Goal: Information Seeking & Learning: Learn about a topic

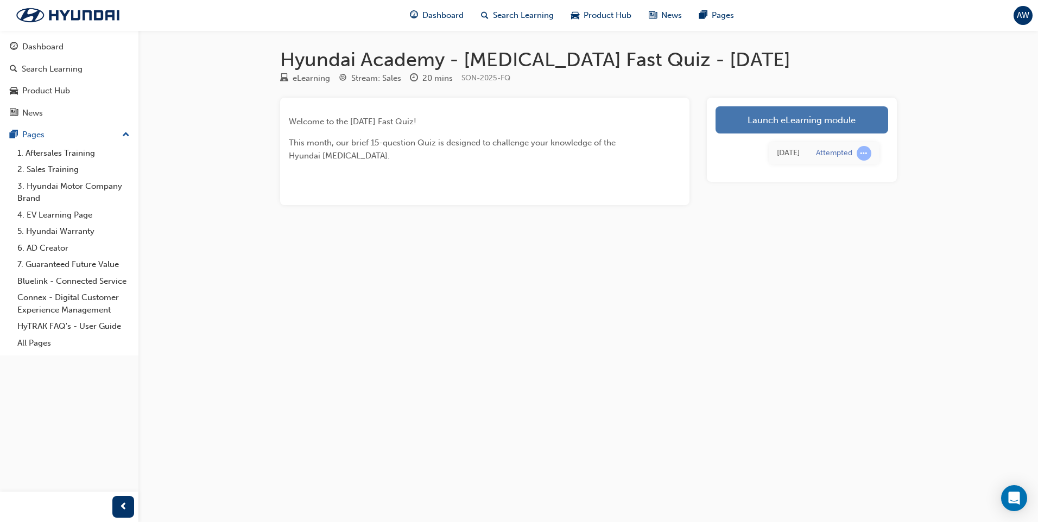
click at [792, 117] on link "Launch eLearning module" at bounding box center [802, 119] width 173 height 27
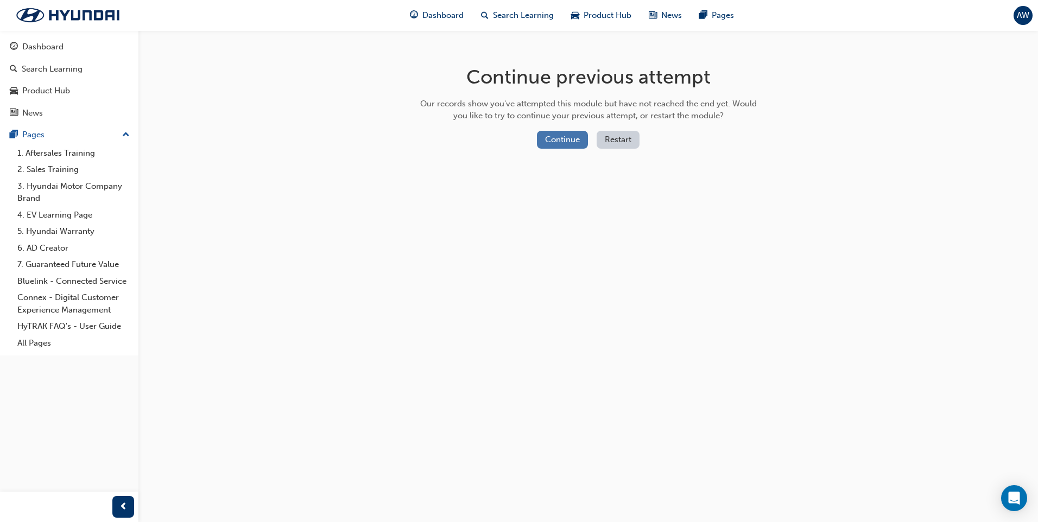
click at [566, 135] on button "Continue" at bounding box center [562, 140] width 51 height 18
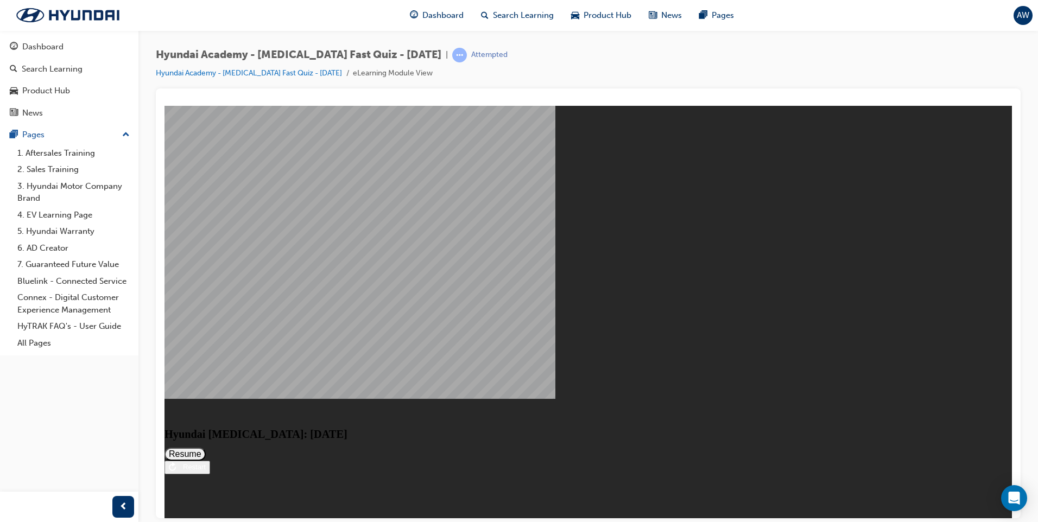
click at [206, 447] on button "Resume" at bounding box center [184, 453] width 41 height 13
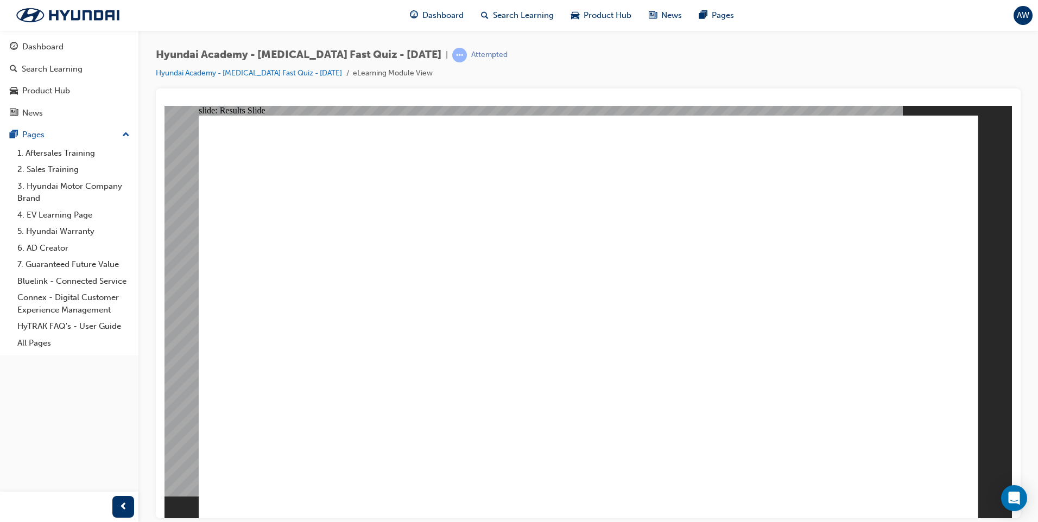
radio input "true"
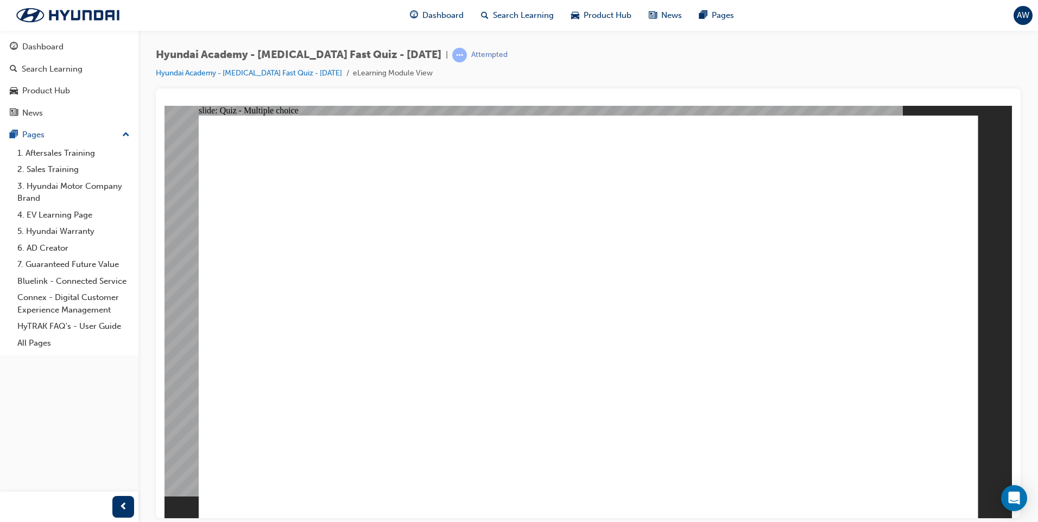
radio input "true"
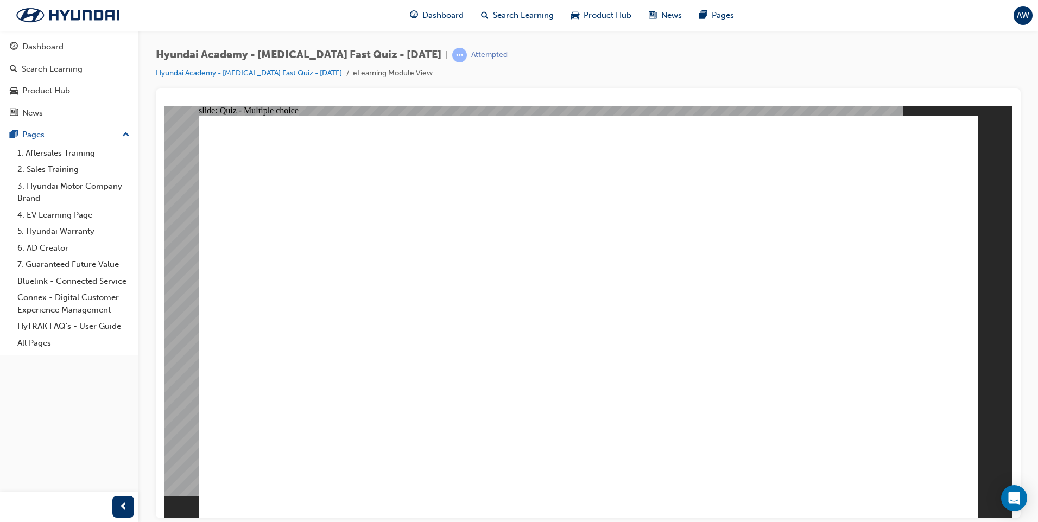
radio input "true"
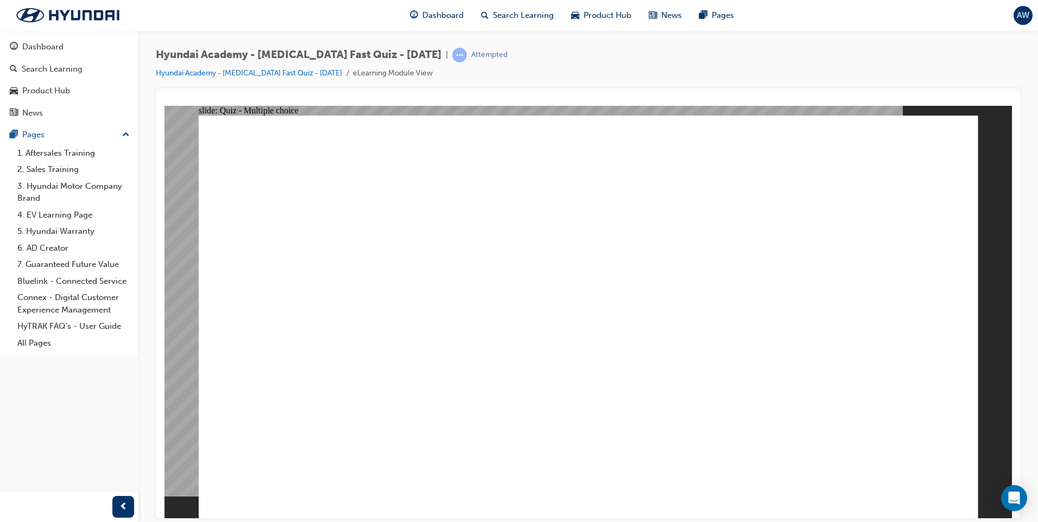
checkbox input "true"
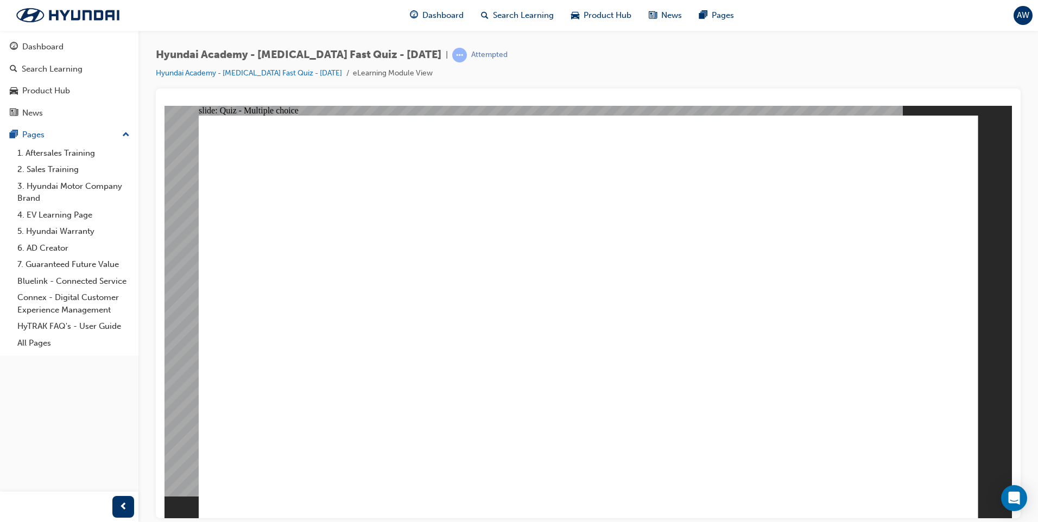
radio input "true"
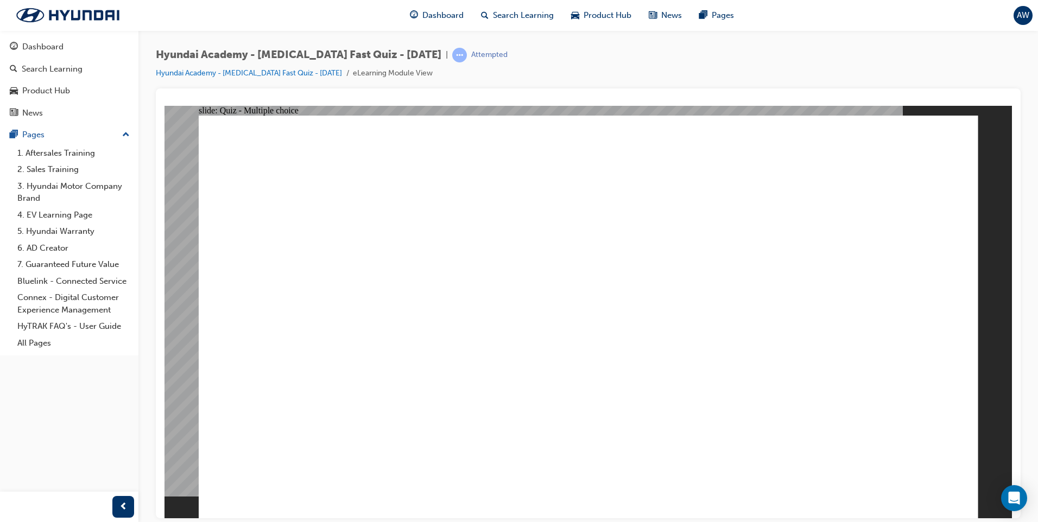
checkbox input "true"
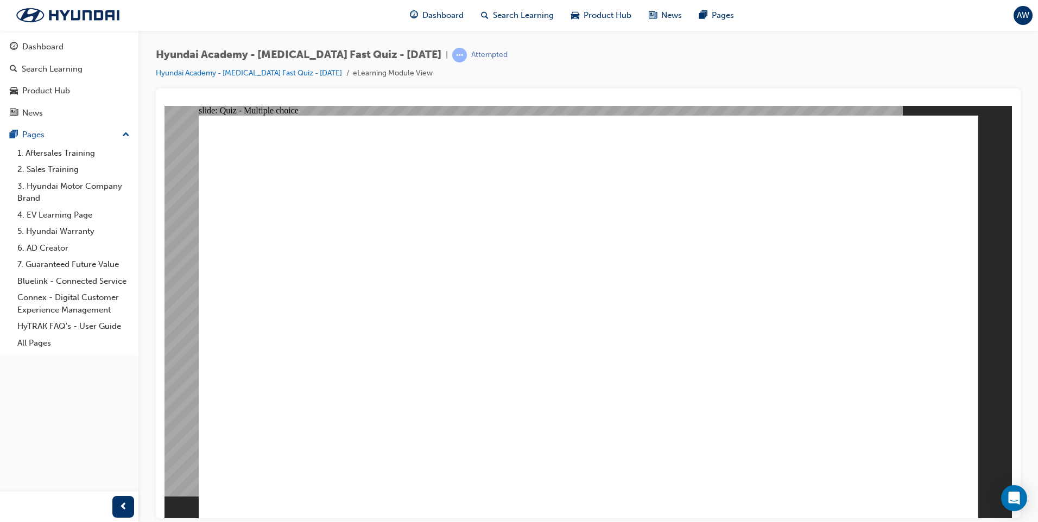
checkbox input "false"
checkbox input "true"
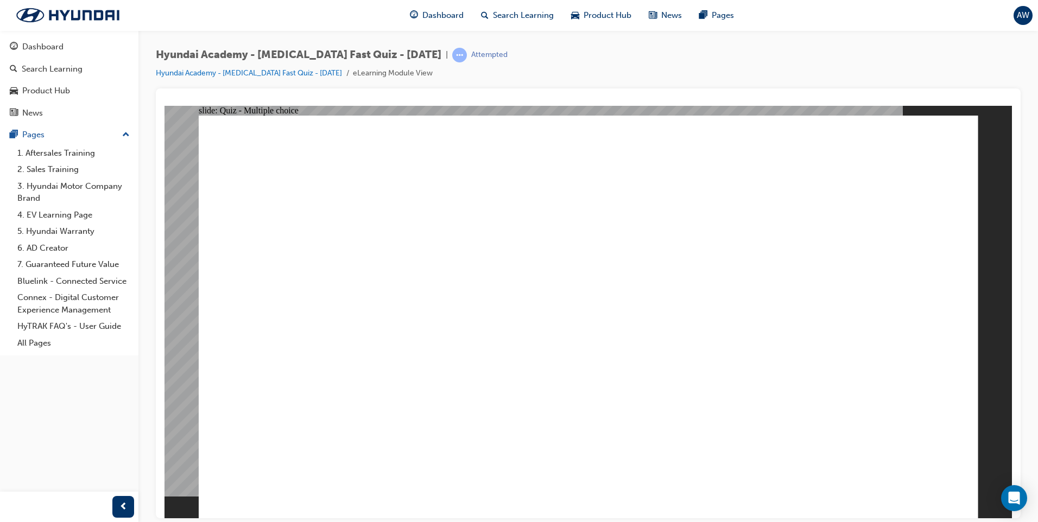
radio input "true"
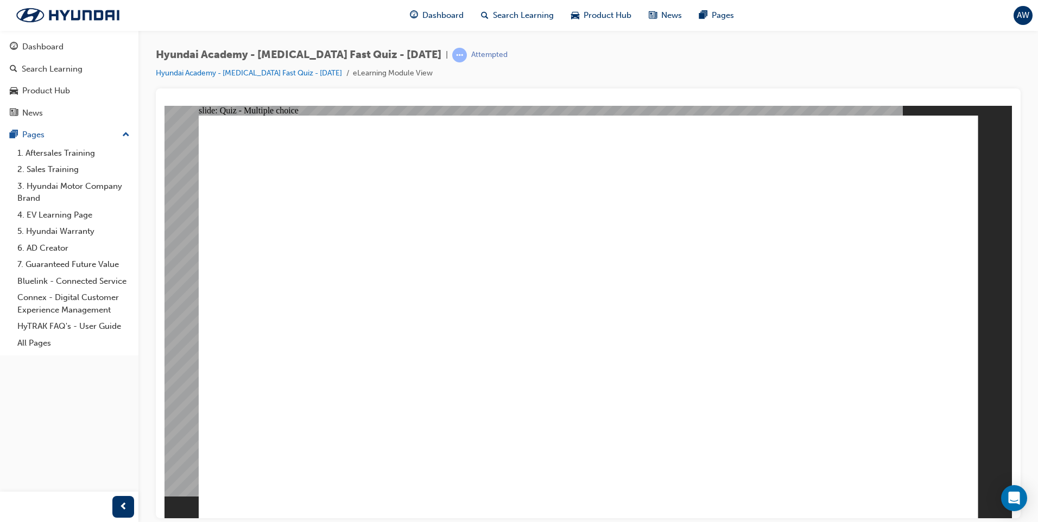
checkbox input "true"
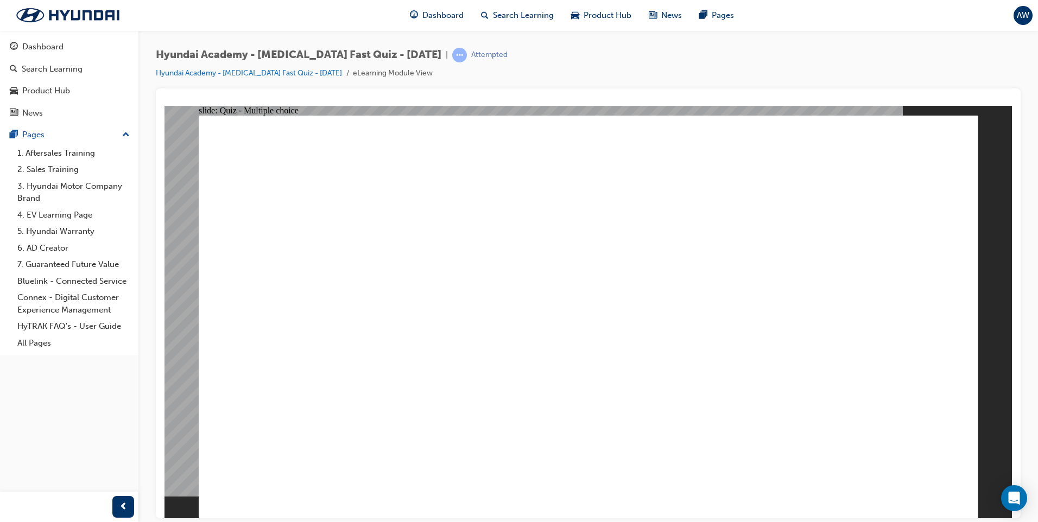
checkbox input "false"
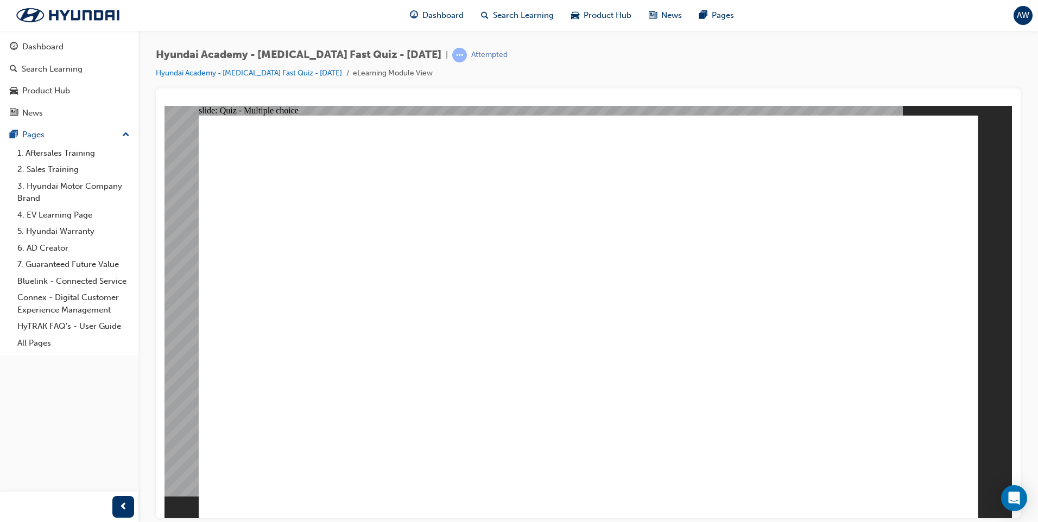
checkbox input "true"
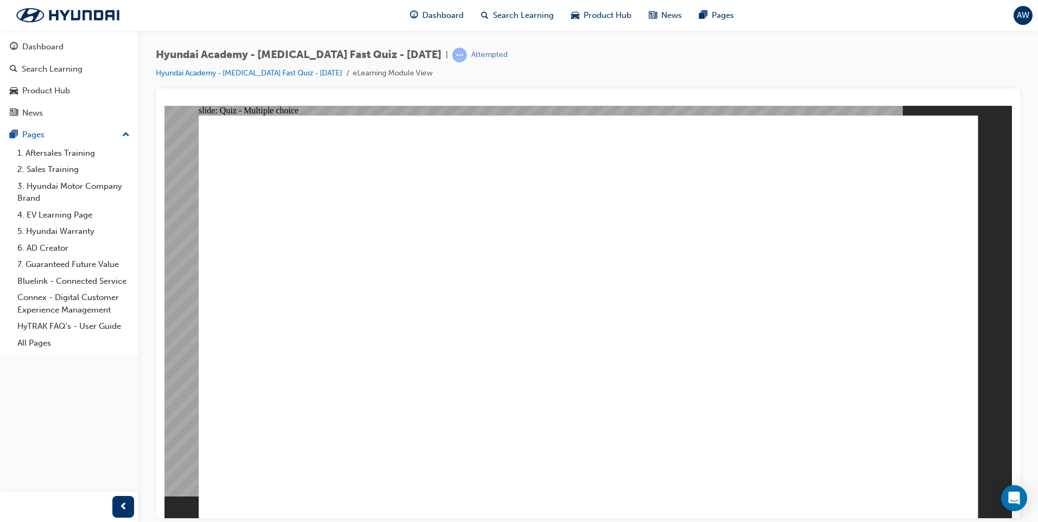
radio input "true"
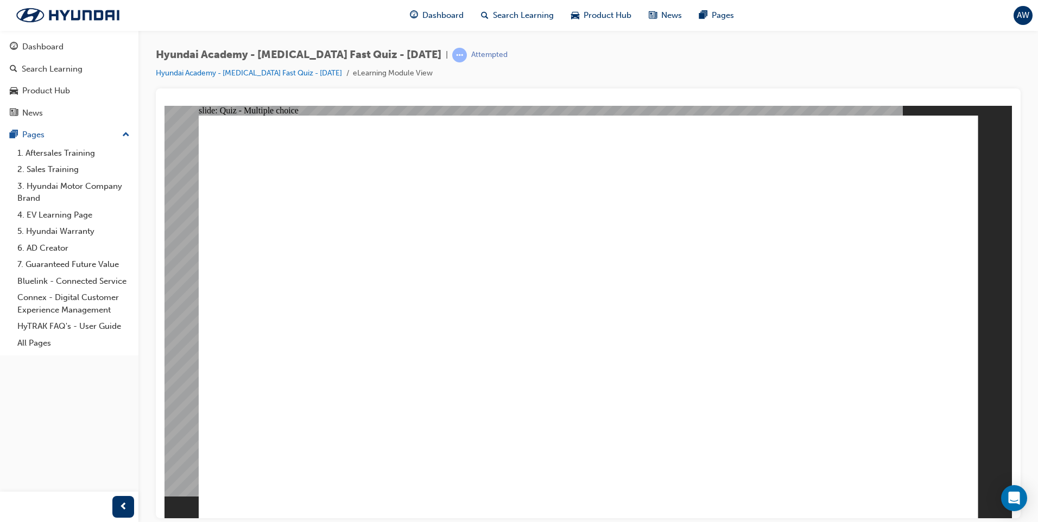
checkbox input "true"
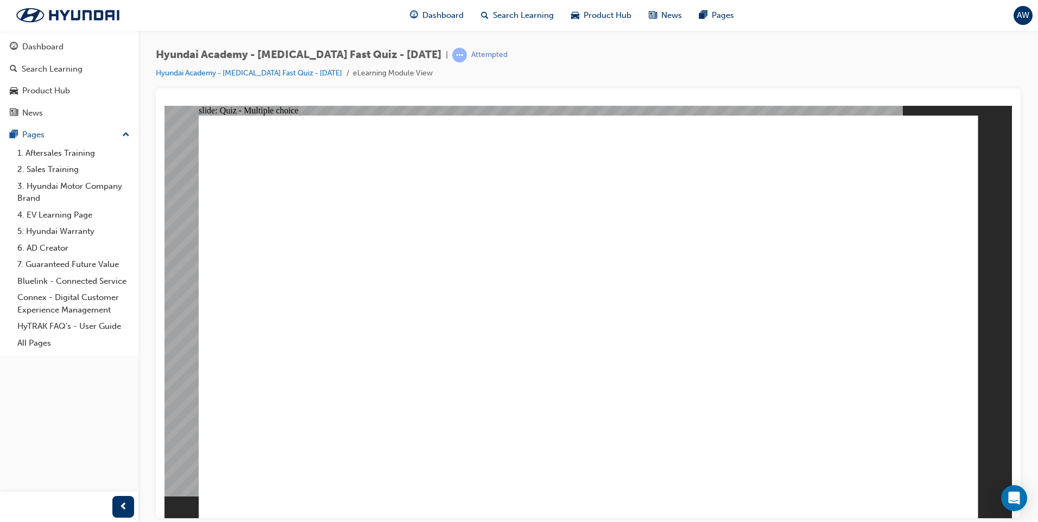
radio input "true"
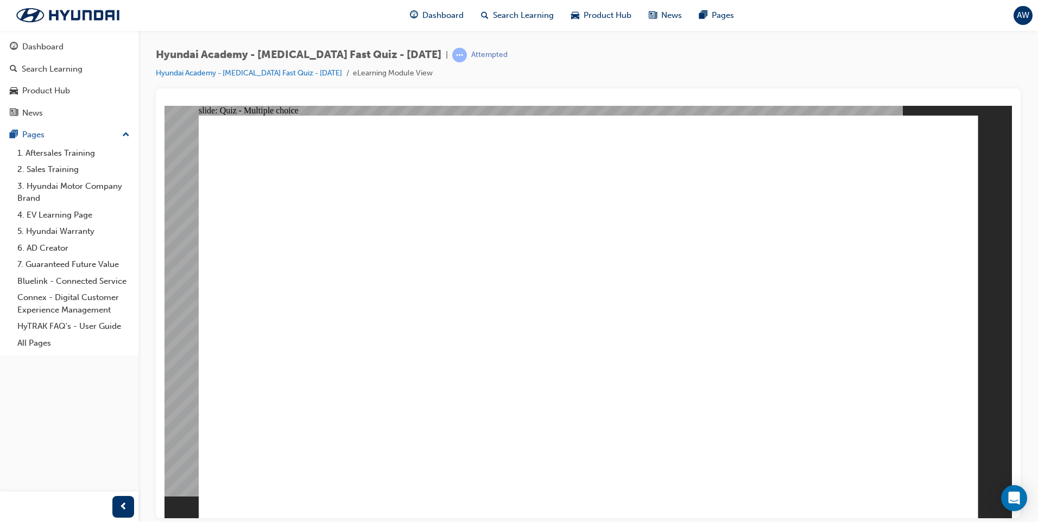
radio input "true"
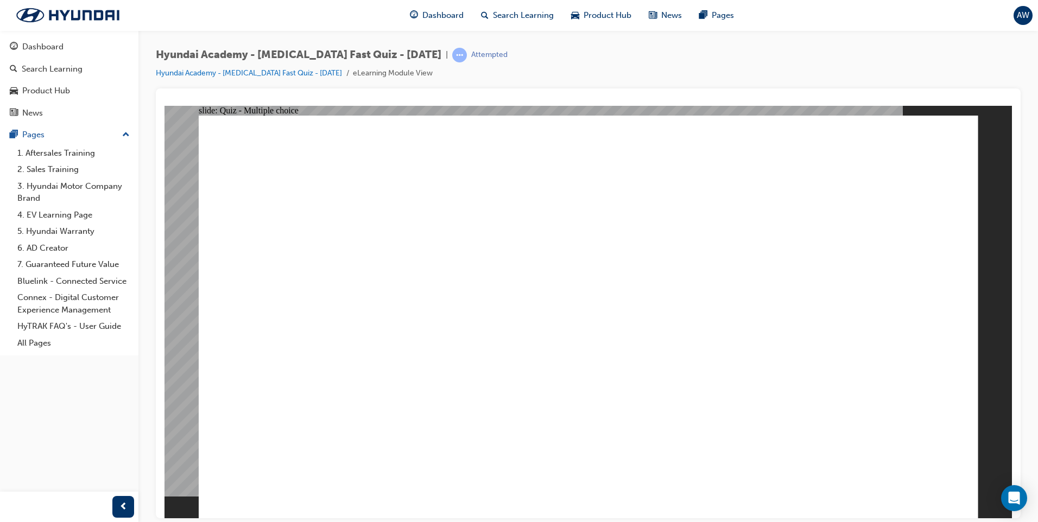
radio input "true"
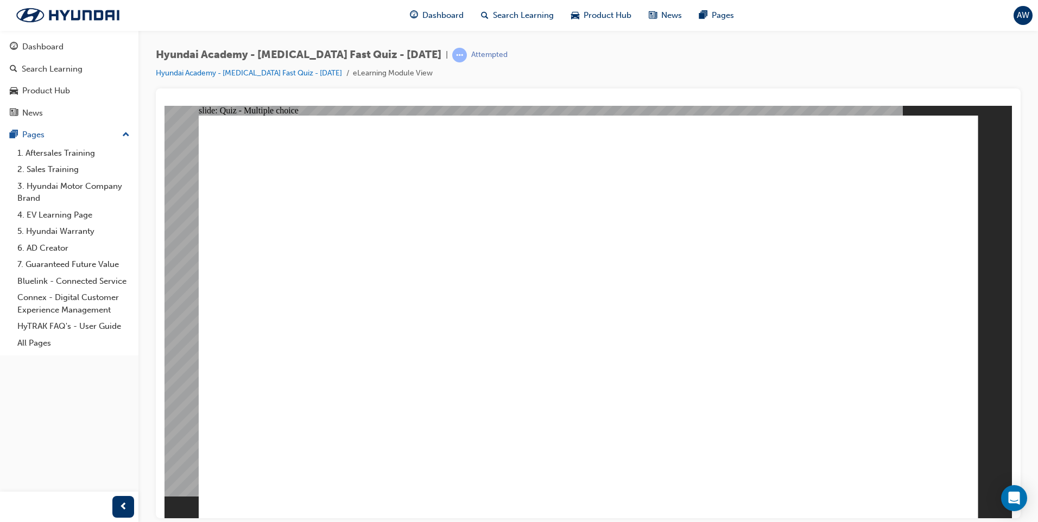
radio input "true"
